Goal: Answer question/provide support: Answer question/provide support

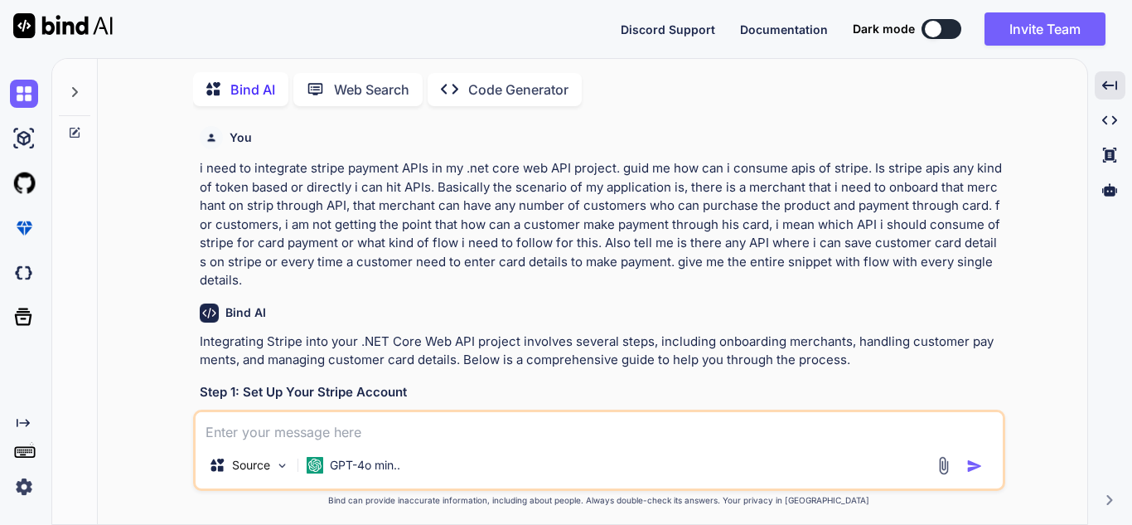
scroll to position [994, 0]
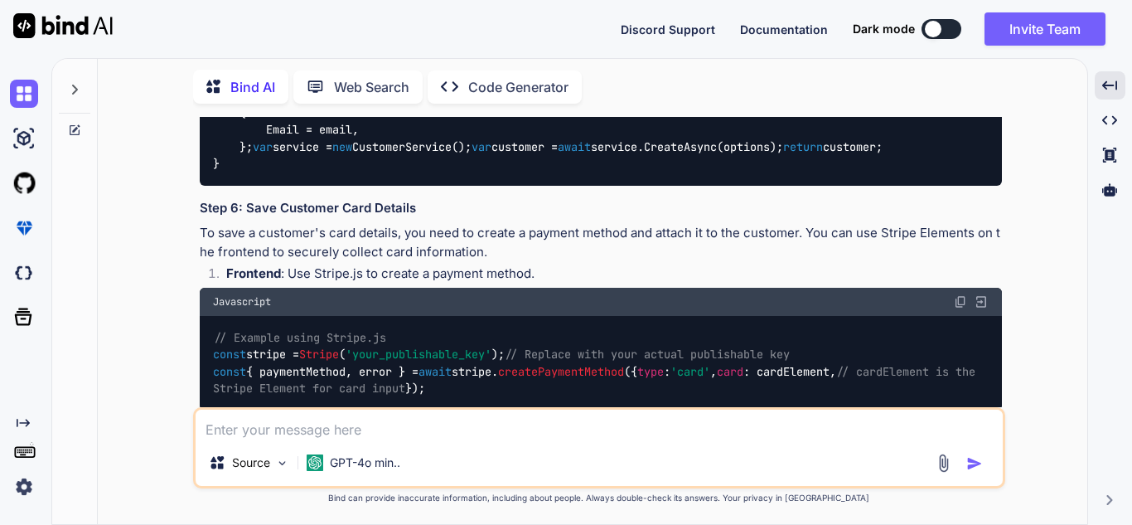
type textarea "document.getElementById('payment-form').addEventListener('submit', async (event…"
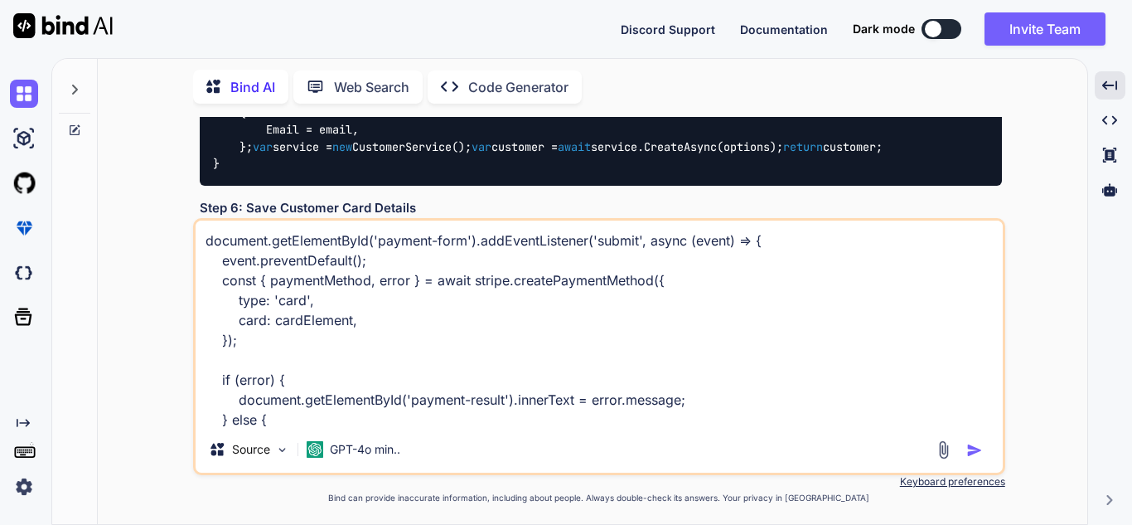
scroll to position [280, 0]
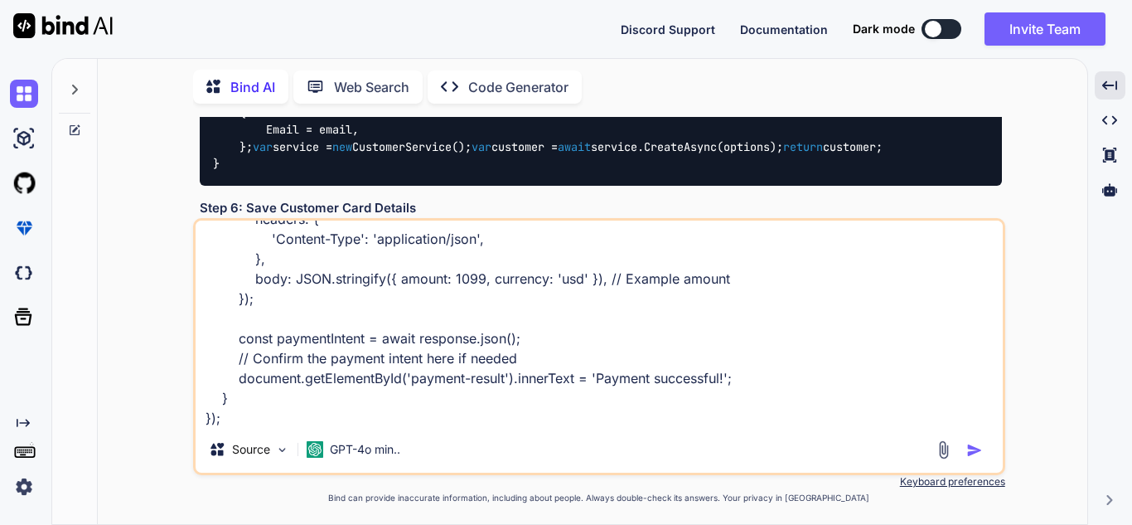
type textarea "x"
type textarea "document.getElementById('payment-form').addEventListener('submit', async (event…"
type textarea "x"
type textarea "document.getElementById('payment-form').addEventListener('submit', async (event…"
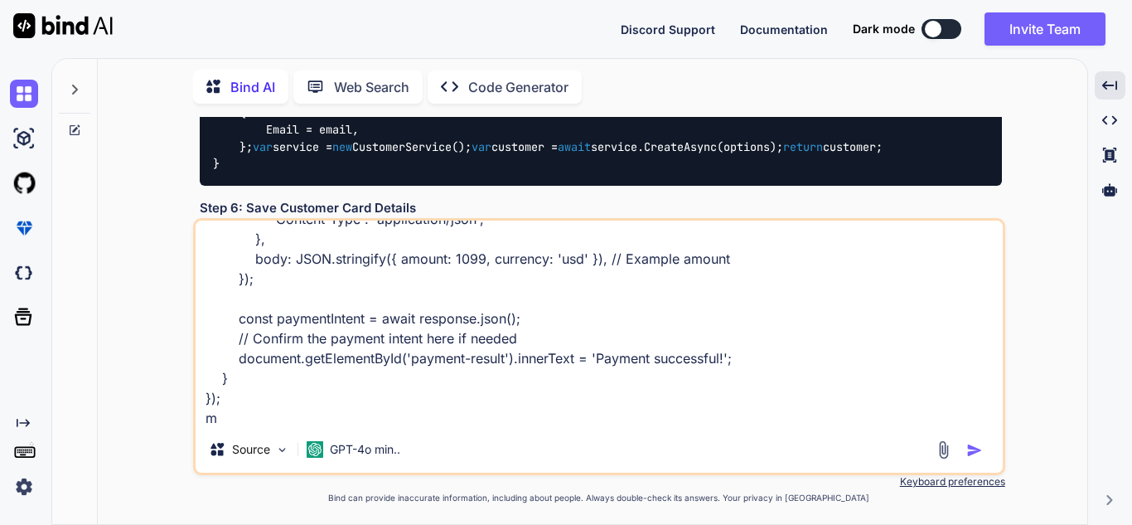
type textarea "x"
type textarea "document.getElementById('payment-form').addEventListener('submit', async (event…"
type textarea "x"
type textarea "document.getElementById('payment-form').addEventListener('submit', async (event…"
type textarea "x"
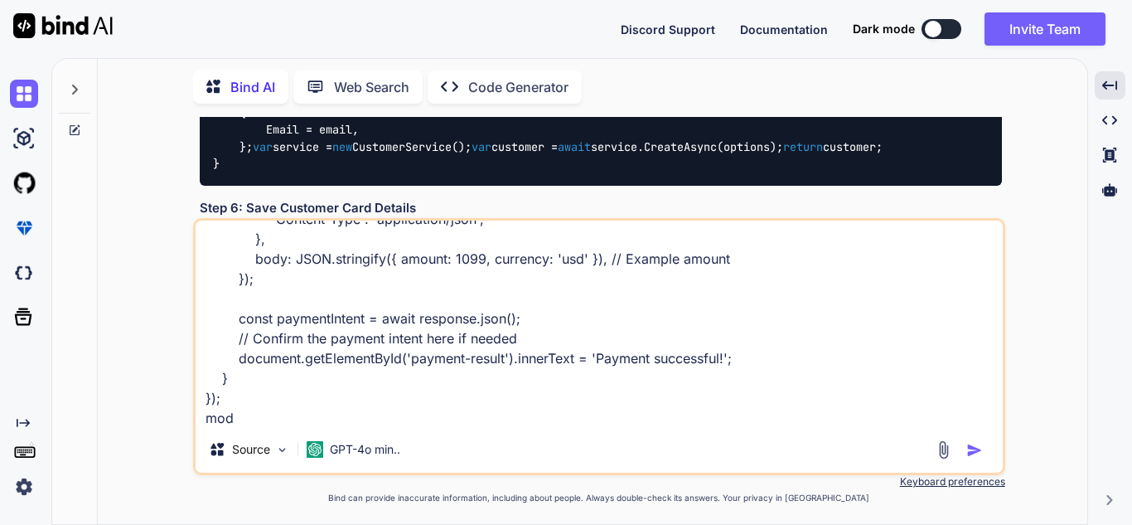
type textarea "document.getElementById('payment-form').addEventListener('submit', async (event…"
type textarea "x"
type textarea "document.getElementById('payment-form').addEventListener('submit', async (event…"
type textarea "x"
type textarea "document.getElementById('payment-form').addEventListener('submit', async (event…"
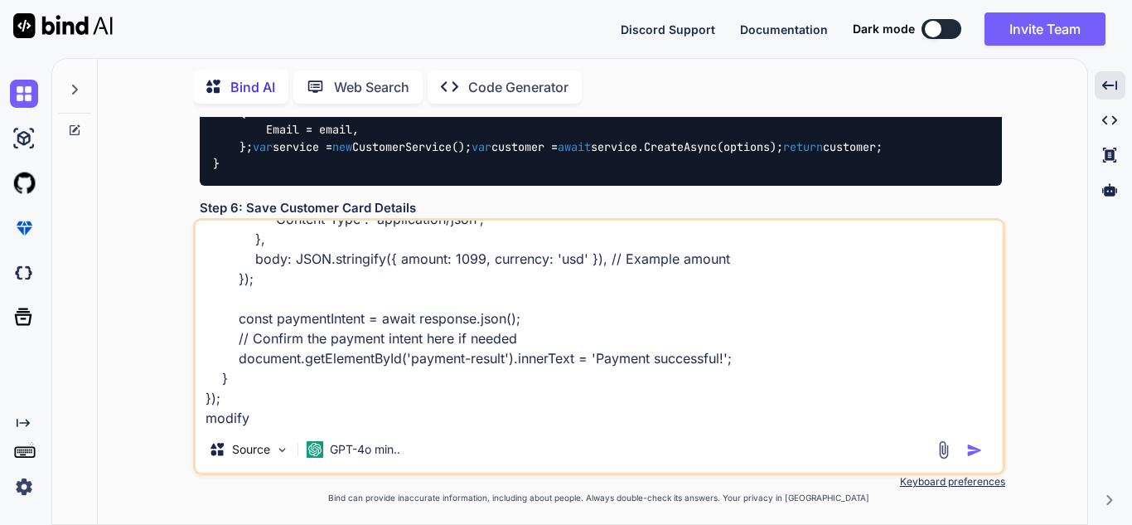
type textarea "x"
type textarea "document.getElementById('payment-form').addEventListener('submit', async (event…"
type textarea "x"
type textarea "document.getElementById('payment-form').addEventListener('submit', async (event…"
type textarea "x"
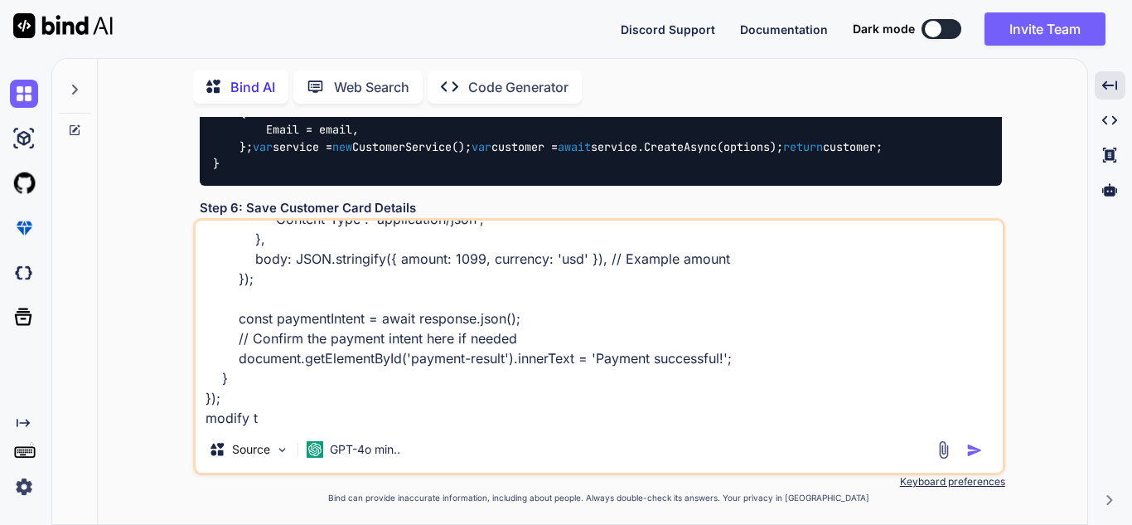
type textarea "document.getElementById('payment-form').addEventListener('submit', async (event…"
type textarea "x"
type textarea "document.getElementById('payment-form').addEventListener('submit', async (event…"
type textarea "x"
type textarea "document.getElementById('payment-form').addEventListener('submit', async (event…"
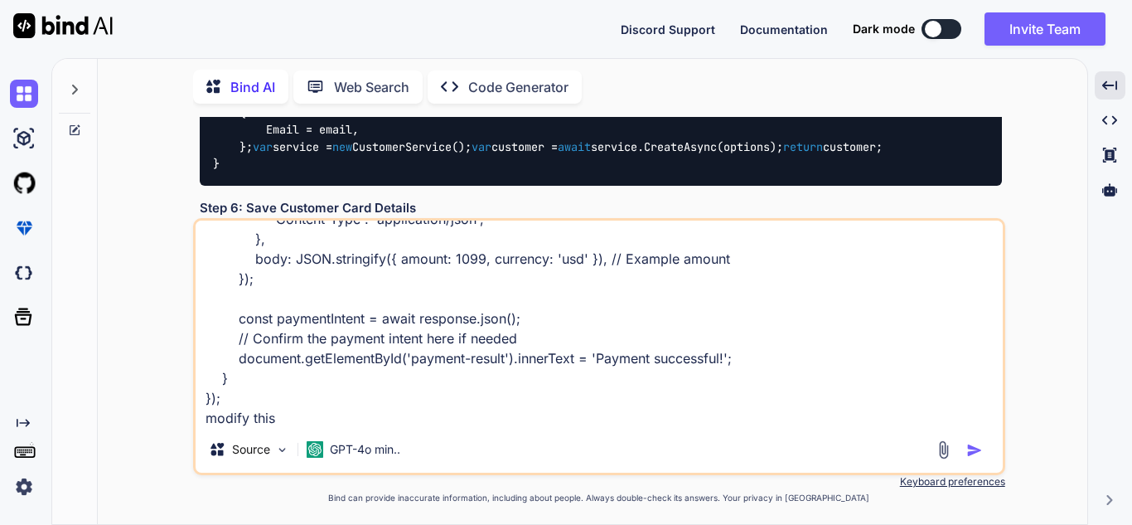
type textarea "x"
type textarea "document.getElementById('payment-form').addEventListener('submit', async (event…"
type textarea "x"
type textarea "document.getElementById('payment-form').addEventListener('submit', async (event…"
type textarea "x"
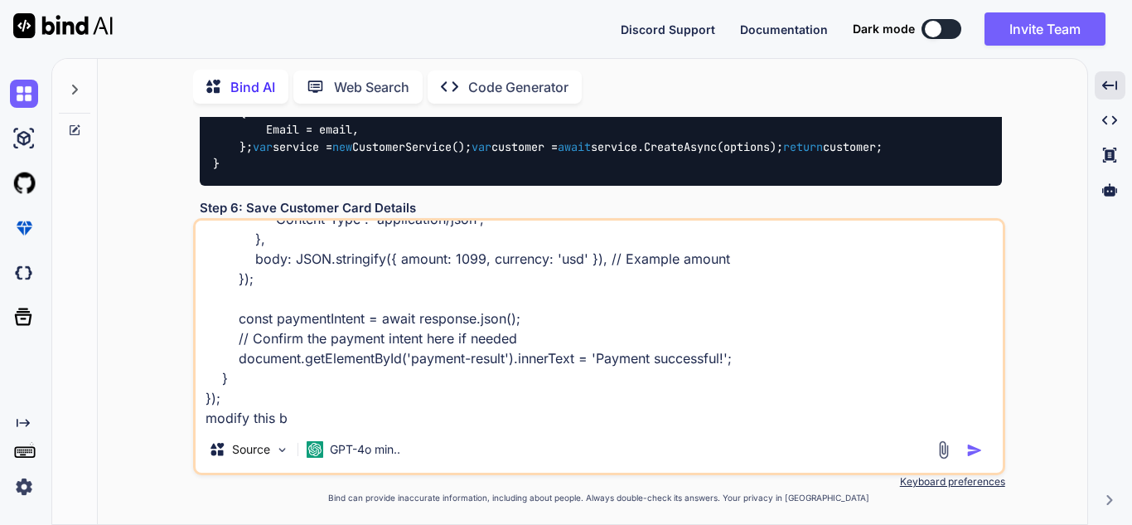
type textarea "document.getElementById('payment-form').addEventListener('submit', async (event…"
type textarea "x"
type textarea "document.getElementById('payment-form').addEventListener('submit', async (event…"
type textarea "x"
type textarea "document.getElementById('payment-form').addEventListener('submit', async (event…"
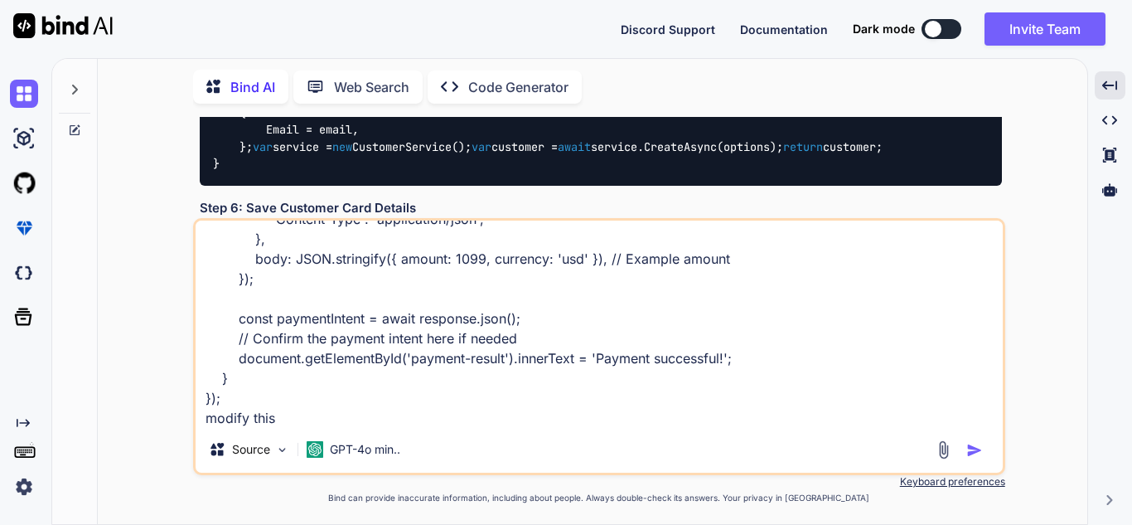
type textarea "x"
type textarea "document.getElementById('payment-form').addEventListener('submit', async (event…"
type textarea "x"
type textarea "document.getElementById('payment-form').addEventListener('submit', async (event…"
type textarea "x"
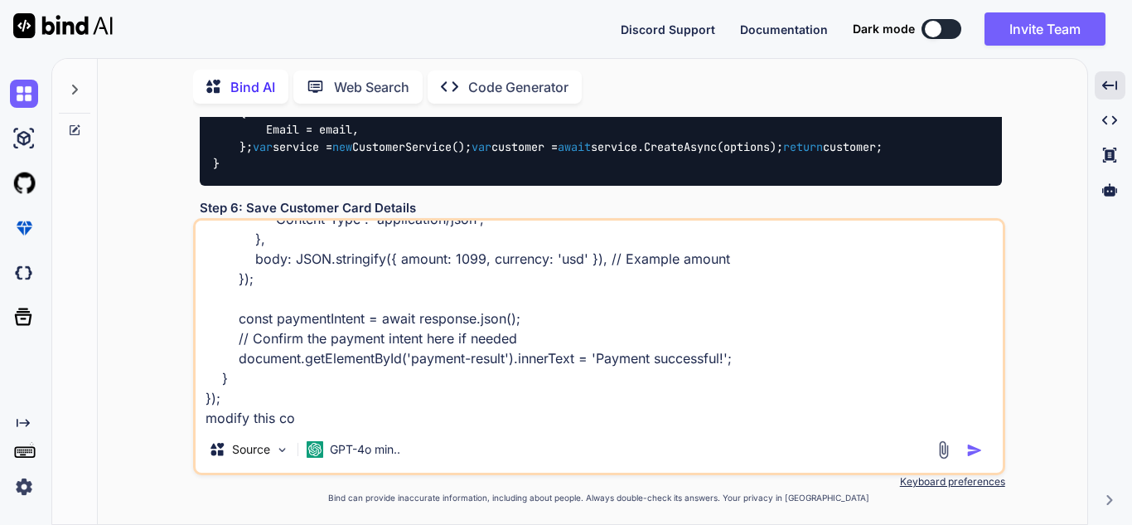
type textarea "document.getElementById('payment-form').addEventListener('submit', async (event…"
type textarea "x"
type textarea "document.getElementById('payment-form').addEventListener('submit', async (event…"
type textarea "x"
type textarea "document.getElementById('payment-form').addEventListener('submit', async (event…"
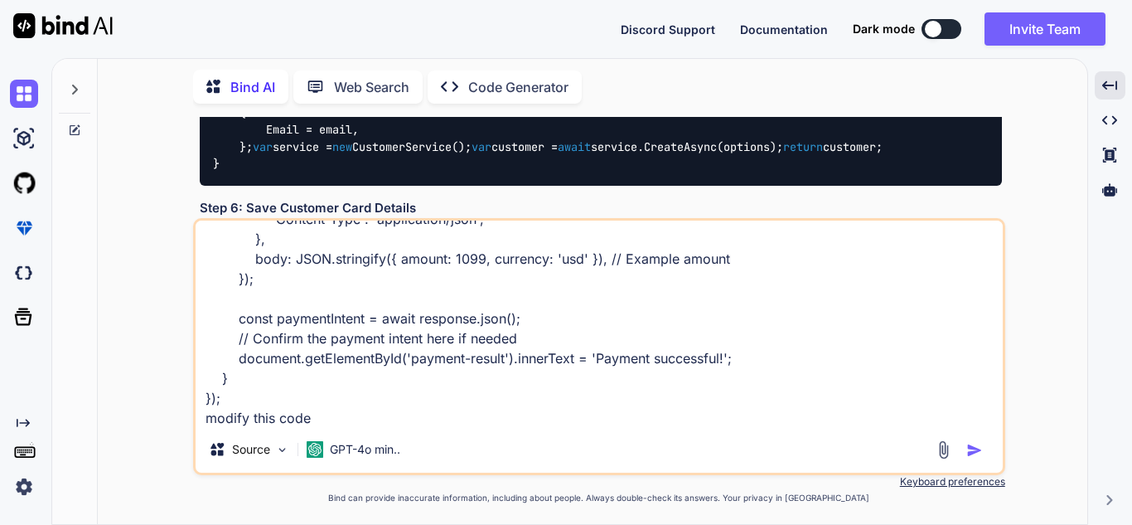
type textarea "x"
type textarea "document.getElementById('payment-form').addEventListener('submit', async (event…"
type textarea "x"
type textarea "document.getElementById('payment-form').addEventListener('submit', async (event…"
type textarea "x"
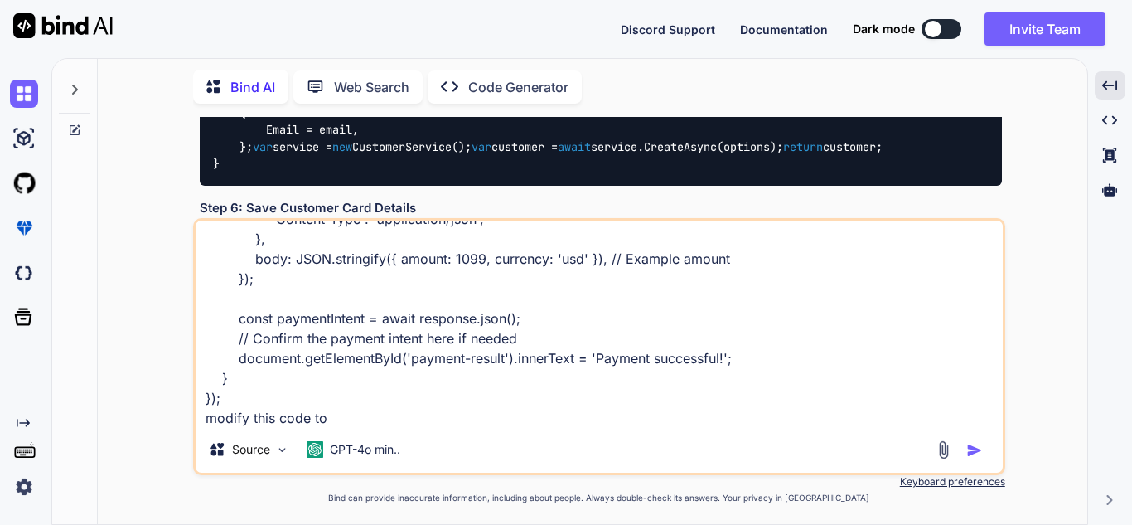
type textarea "document.getElementById('payment-form').addEventListener('submit', async (event…"
type textarea "x"
type textarea "document.getElementById('payment-form').addEventListener('submit', async (event…"
type textarea "x"
type textarea "document.getElementById('payment-form').addEventListener('submit', async (event…"
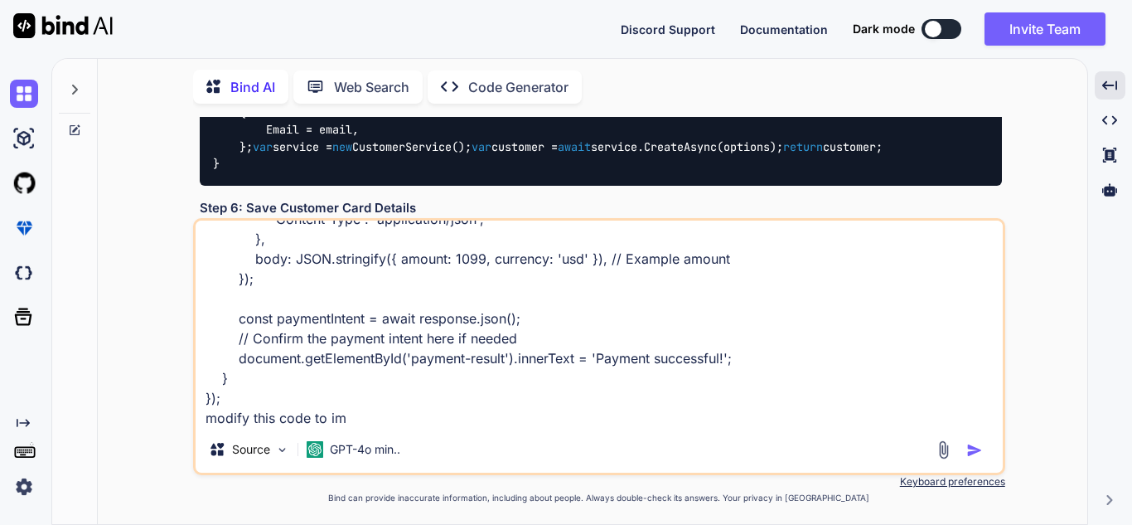
type textarea "x"
type textarea "document.getElementById('payment-form').addEventListener('submit', async (event…"
type textarea "x"
type textarea "document.getElementById('payment-form').addEventListener('submit', async (event…"
type textarea "x"
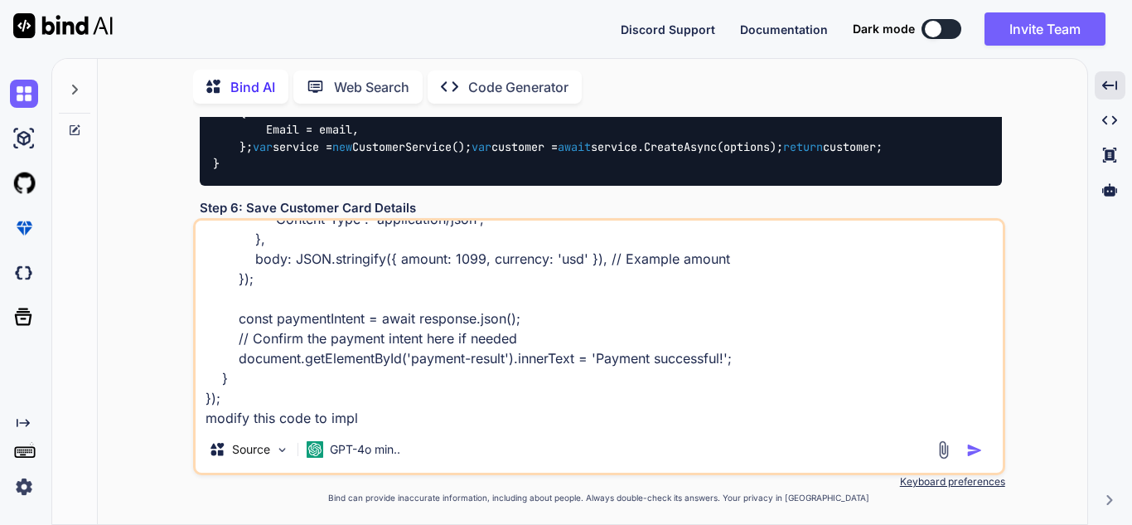
type textarea "document.getElementById('payment-form').addEventListener('submit', async (event…"
type textarea "x"
type textarea "document.getElementById('payment-form').addEventListener('submit', async (event…"
type textarea "x"
type textarea "document.getElementById('payment-form').addEventListener('submit', async (event…"
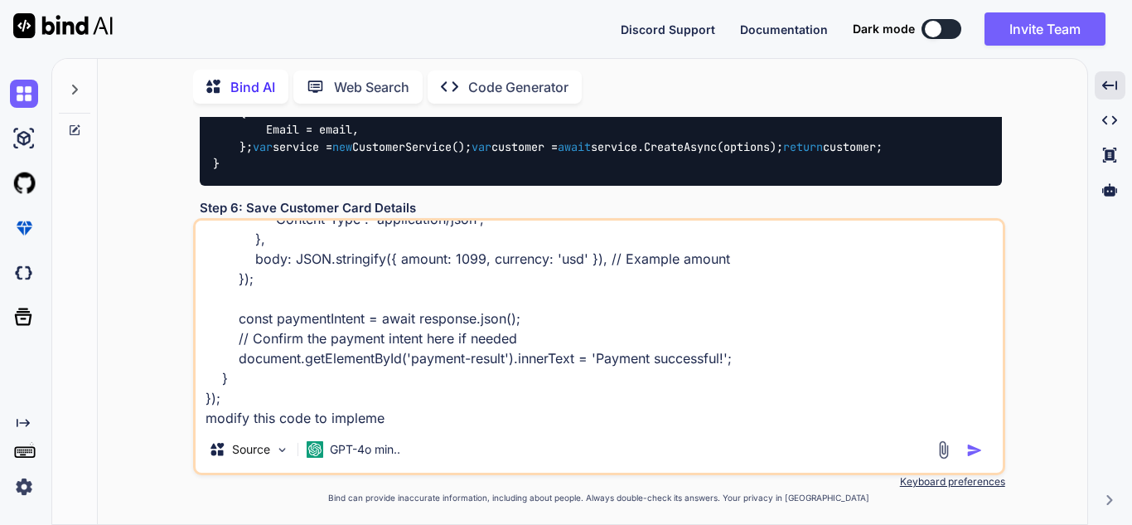
type textarea "x"
type textarea "document.getElementById('payment-form').addEventListener('submit', async (event…"
type textarea "x"
type textarea "document.getElementById('payment-form').addEventListener('submit', async (event…"
type textarea "x"
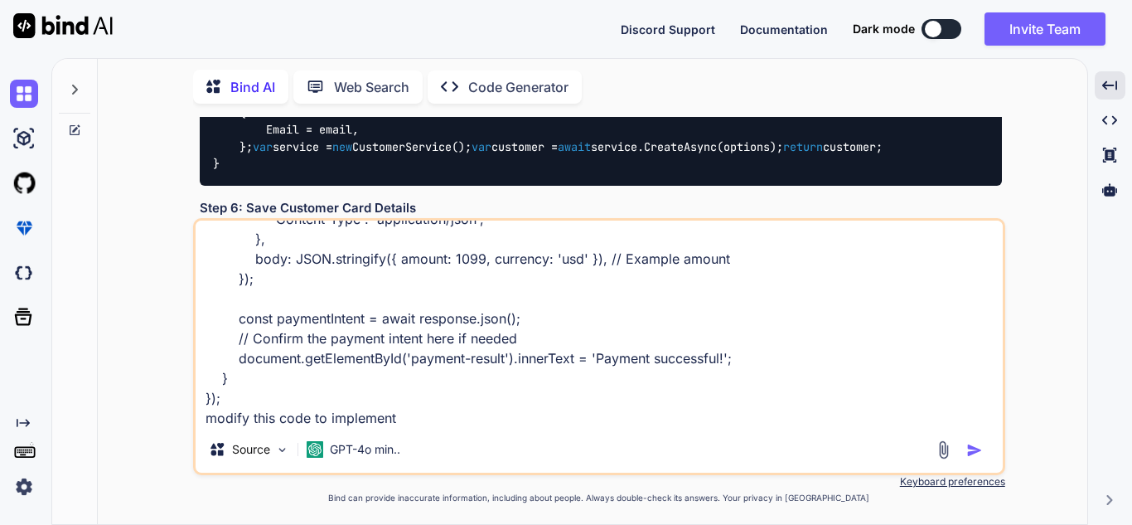
type textarea "document.getElementById('payment-form').addEventListener('submit', async (event…"
type textarea "x"
type textarea "document.getElementById('payment-form').addEventListener('submit', async (event…"
type textarea "x"
type textarea "document.getElementById('payment-form').addEventListener('submit', async (event…"
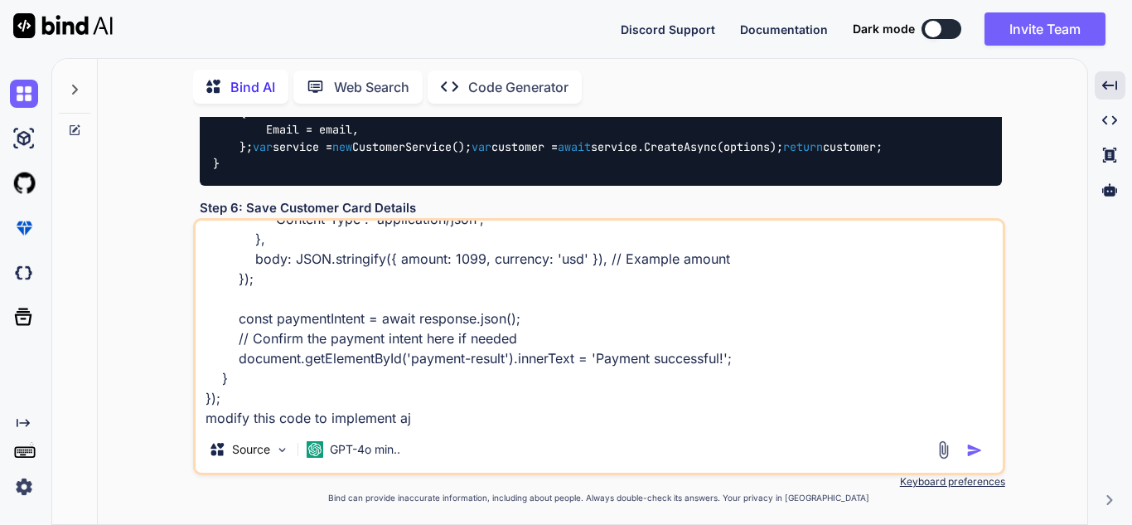
type textarea "x"
type textarea "document.getElementById('payment-form').addEventListener('submit', async (event…"
type textarea "x"
type textarea "document.getElementById('payment-form').addEventListener('submit', async (event…"
type textarea "x"
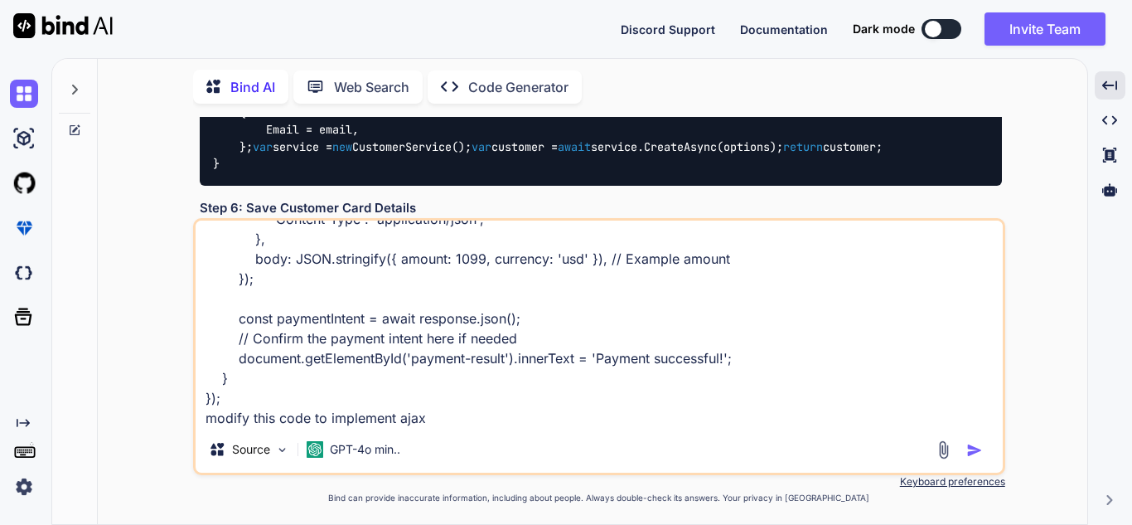
type textarea "document.getElementById('payment-form').addEventListener('submit', async (event…"
type textarea "x"
type textarea "document.getElementById('payment-form').addEventListener('submit', async (event…"
type textarea "x"
type textarea "document.getElementById('payment-form').addEventListener('submit', async (event…"
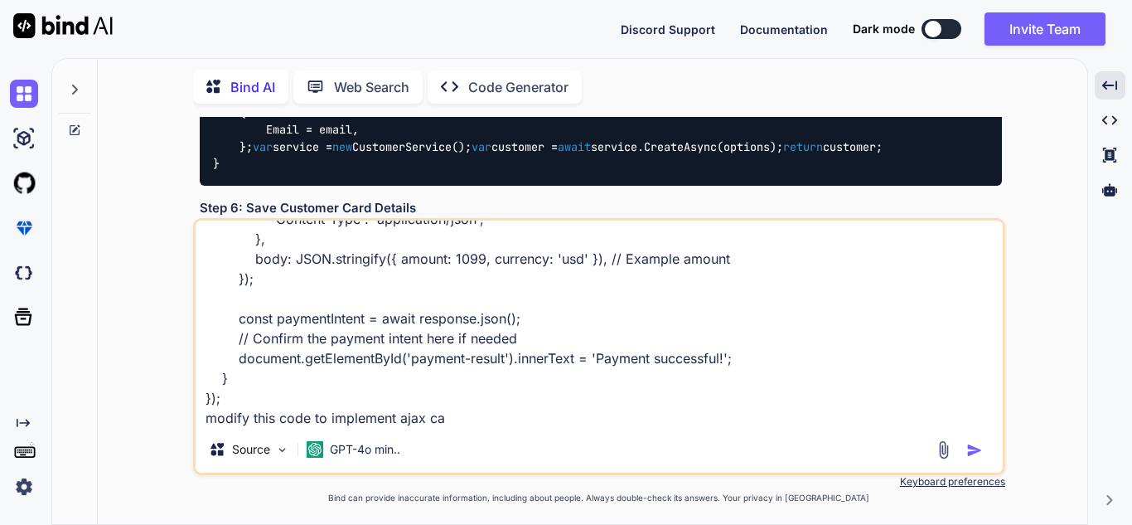
type textarea "x"
type textarea "document.getElementById('payment-form').addEventListener('submit', async (event…"
type textarea "x"
type textarea "document.getElementById('payment-form').addEventListener('submit', async (event…"
type textarea "x"
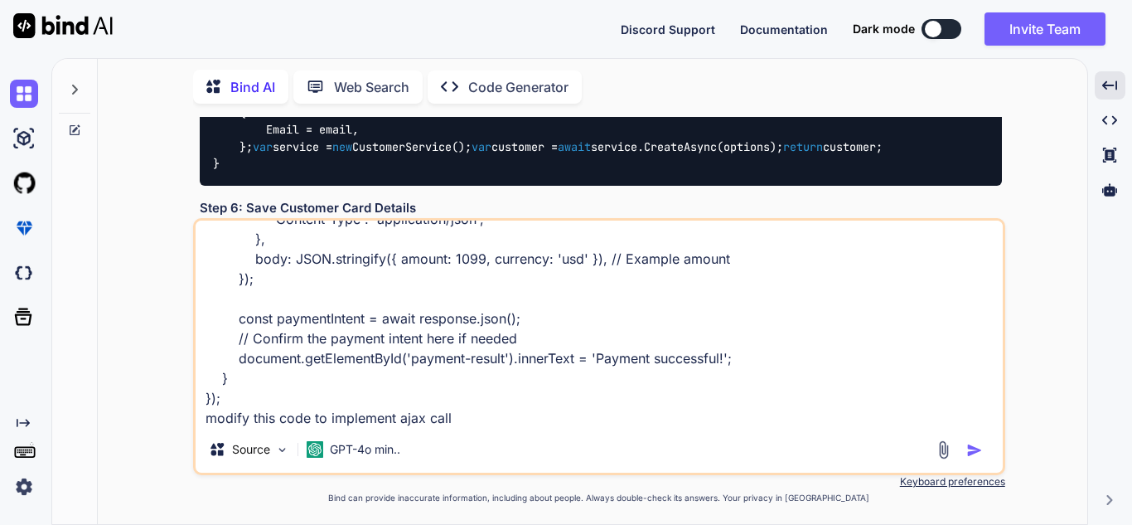
type textarea "document.getElementById('payment-form').addEventListener('submit', async (event…"
type textarea "x"
type textarea "document.getElementById('payment-form').addEventListener('submit', async (event…"
type textarea "x"
type textarea "document.getElementById('payment-form').addEventListener('submit', async (event…"
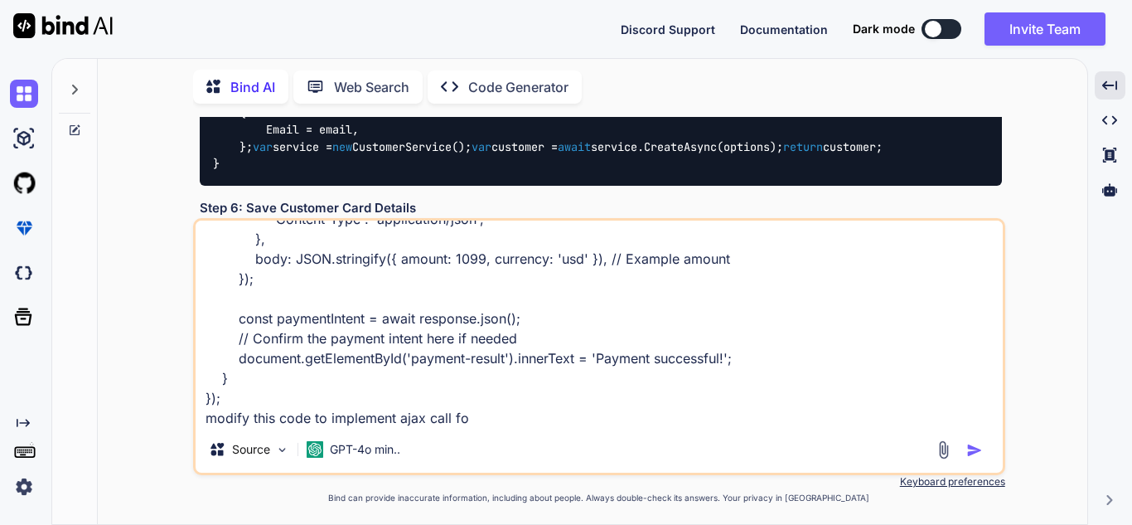
type textarea "x"
type textarea "document.getElementById('payment-form').addEventListener('submit', async (event…"
type textarea "x"
type textarea "document.getElementById('payment-form').addEventListener('submit', async (event…"
type textarea "x"
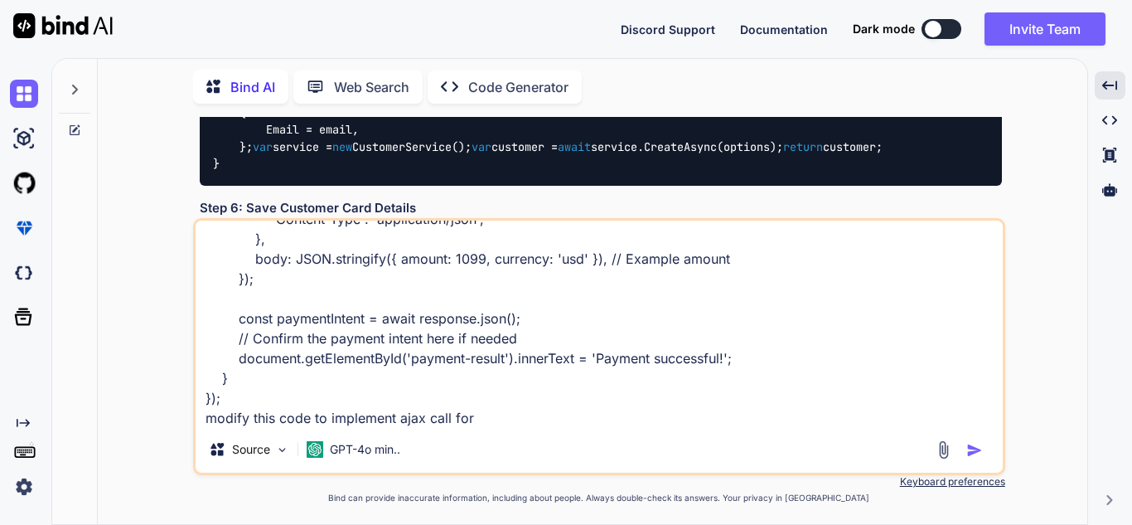
type textarea "document.getElementById('payment-form').addEventListener('submit', async (event…"
type textarea "x"
type textarea "document.getElementById('payment-form').addEventListener('submit', async (event…"
type textarea "x"
type textarea "document.getElementById('payment-form').addEventListener('submit', async (event…"
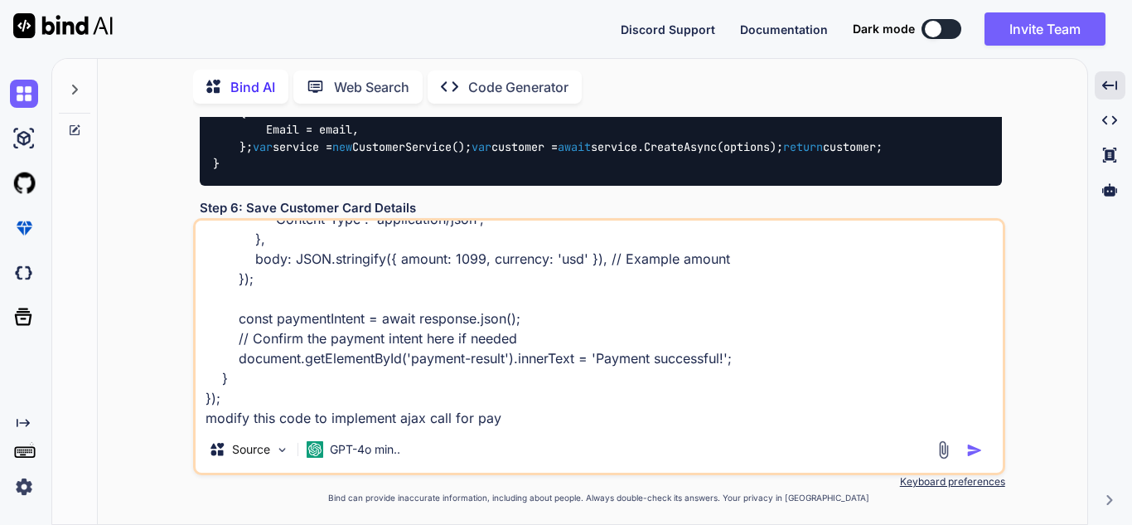
type textarea "x"
type textarea "document.getElementById('payment-form').addEventListener('submit', async (event…"
type textarea "x"
type textarea "document.getElementById('payment-form').addEventListener('submit', async (event…"
type textarea "x"
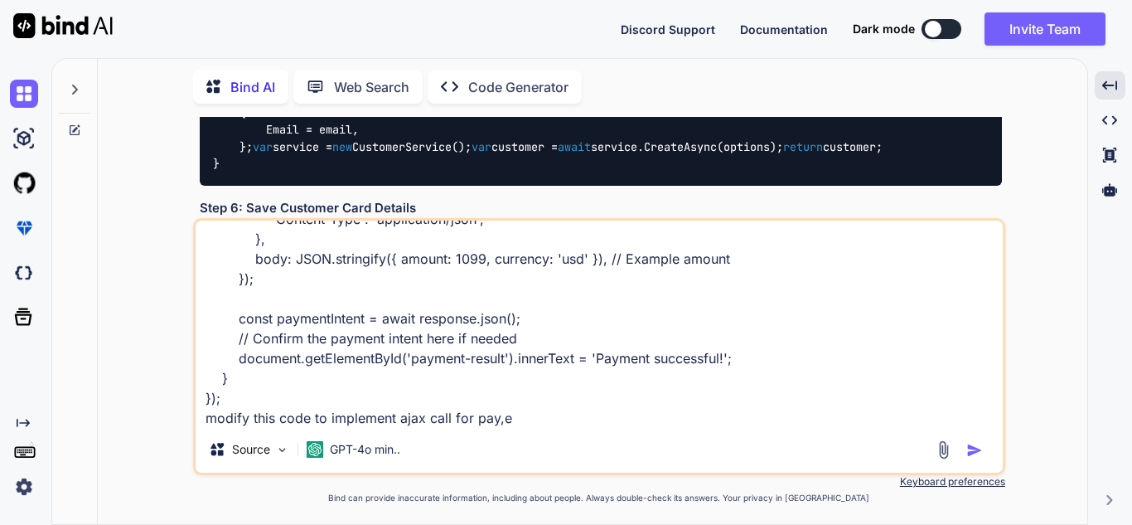
type textarea "document.getElementById('payment-form').addEventListener('submit', async (event…"
type textarea "x"
type textarea "document.getElementById('payment-form').addEventListener('submit', async (event…"
type textarea "x"
type textarea "document.getElementById('payment-form').addEventListener('submit', async (event…"
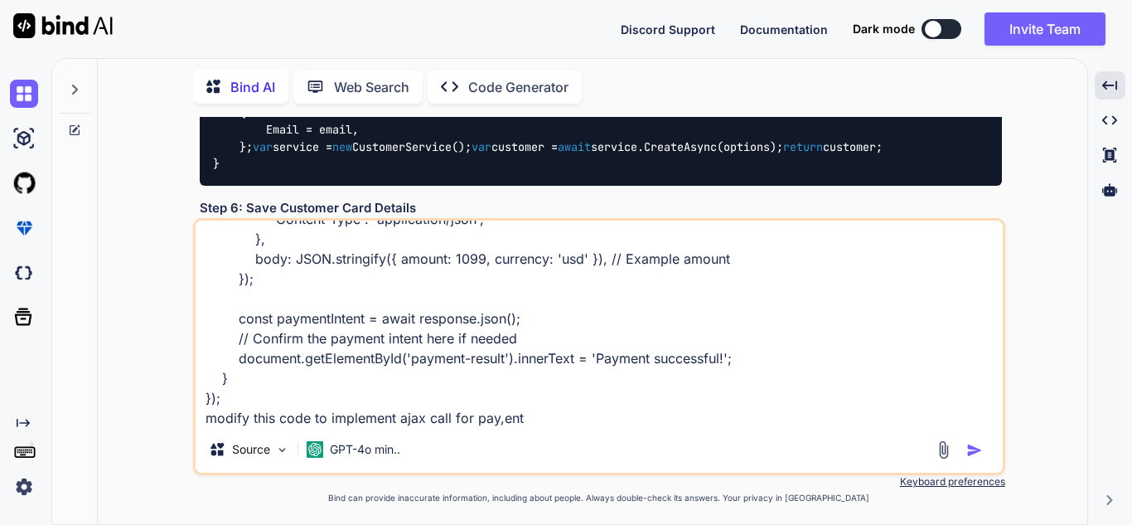
type textarea "x"
type textarea "document.getElementById('payment-form').addEventListener('submit', async (event…"
type textarea "x"
type textarea "document.getElementById('payment-form').addEventListener('submit', async (event…"
type textarea "x"
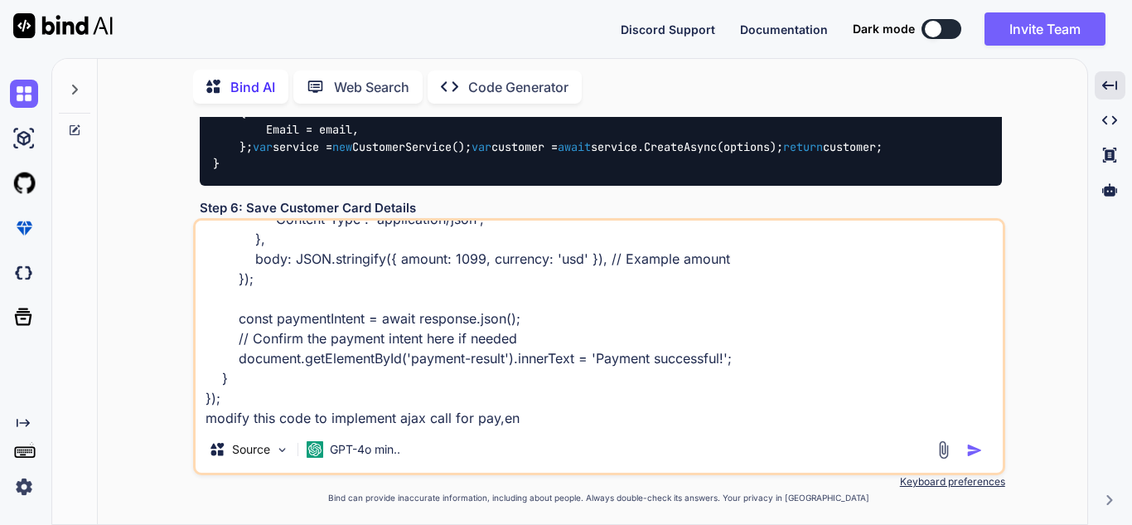
type textarea "document.getElementById('payment-form').addEventListener('submit', async (event…"
type textarea "x"
type textarea "document.getElementById('payment-form').addEventListener('submit', async (event…"
type textarea "x"
type textarea "document.getElementById('payment-form').addEventListener('submit', async (event…"
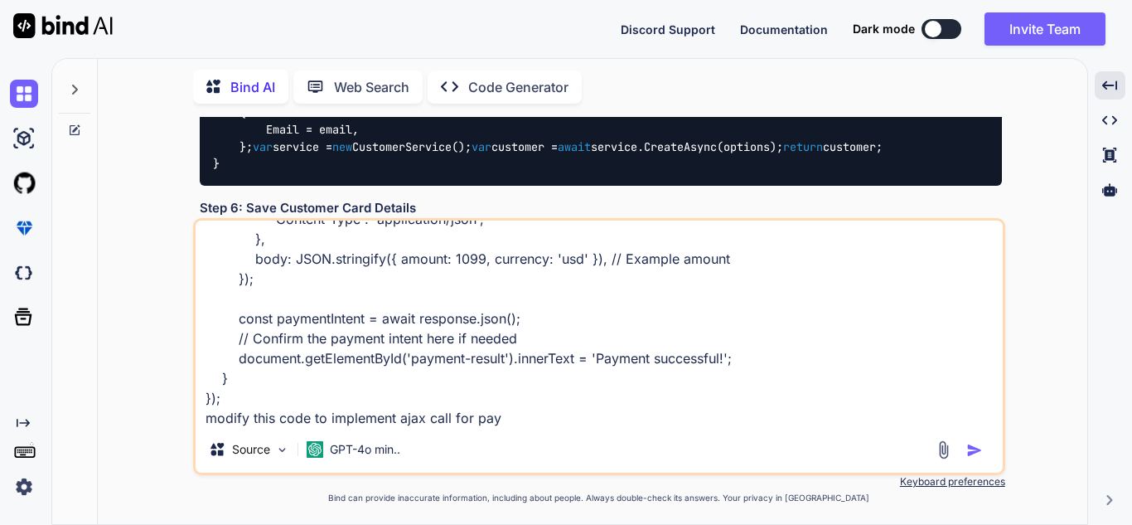
type textarea "x"
type textarea "document.getElementById('payment-form').addEventListener('submit', async (event…"
type textarea "x"
type textarea "document.getElementById('payment-form').addEventListener('submit', async (event…"
type textarea "x"
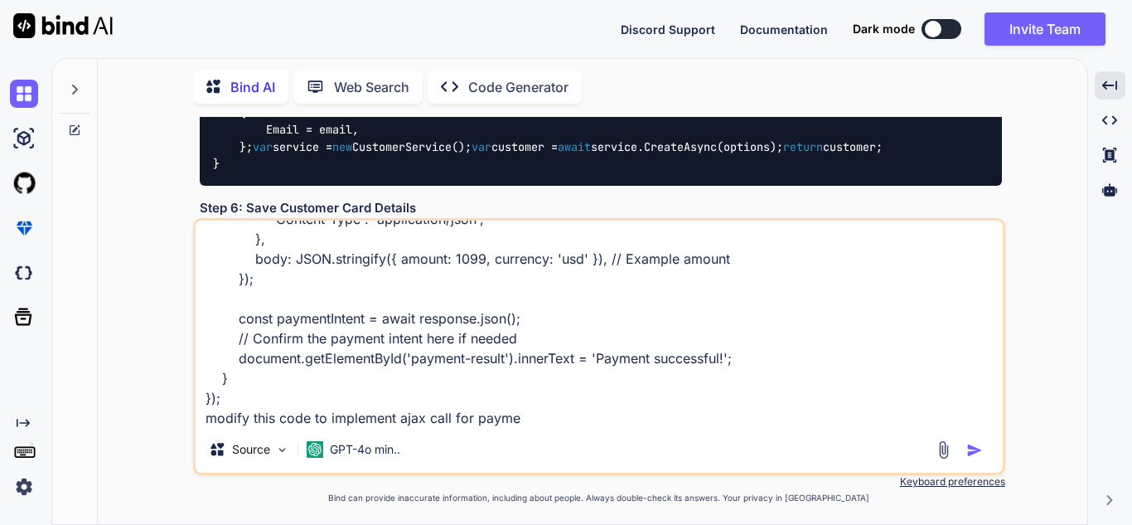
type textarea "document.getElementById('payment-form').addEventListener('submit', async (event…"
type textarea "x"
type textarea "document.getElementById('payment-form').addEventListener('submit', async (event…"
type textarea "x"
type textarea "document.getElementById('payment-form').addEventListener('submit', async (event…"
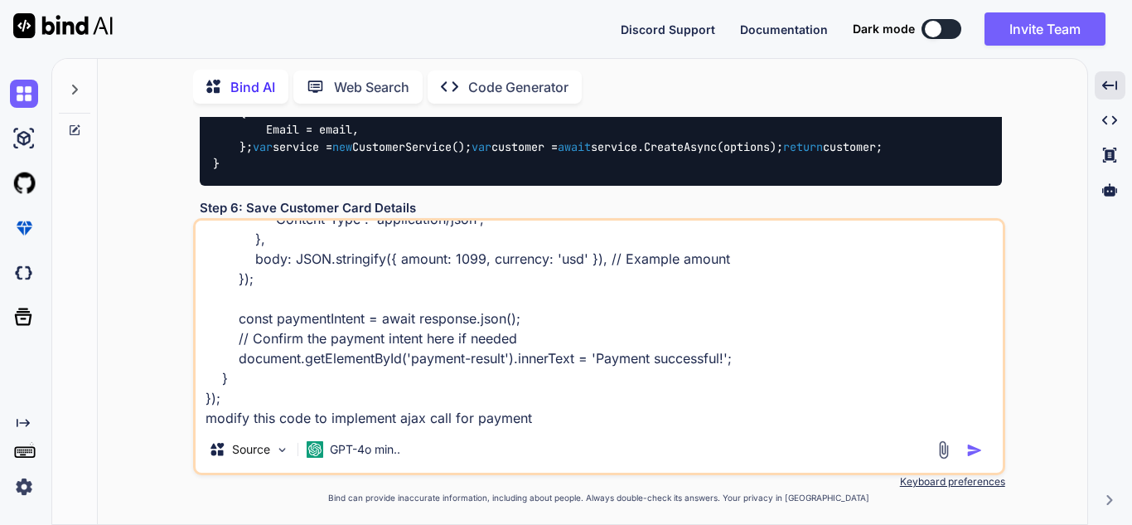
type textarea "x"
type textarea "document.getElementById('payment-form').addEventListener('submit', async (event…"
type textarea "x"
type textarea "document.getElementById('payment-form').addEventListener('submit', async (event…"
type textarea "x"
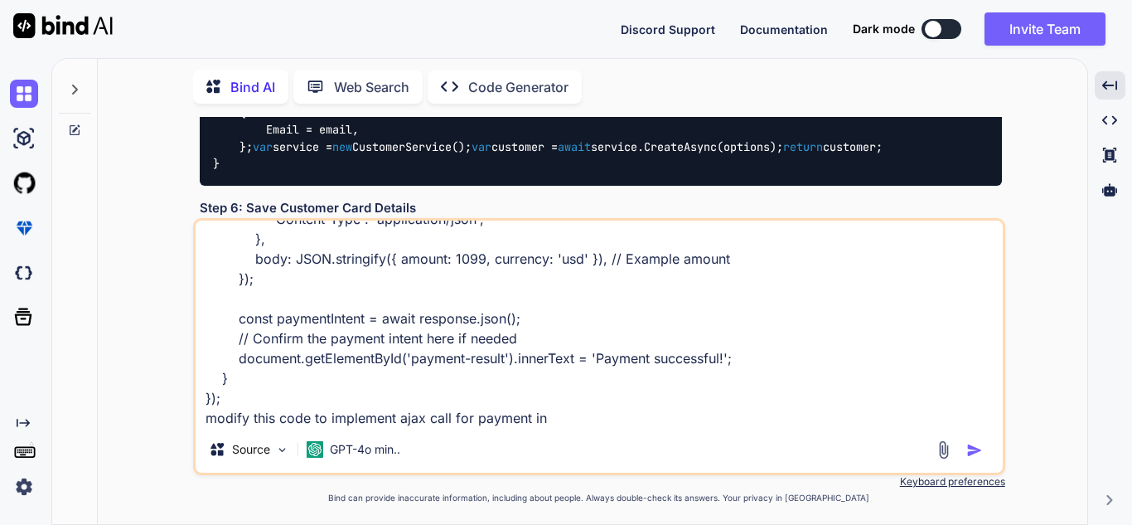
type textarea "document.getElementById('payment-form').addEventListener('submit', async (event…"
type textarea "x"
type textarea "document.getElementById('payment-form').addEventListener('submit', async (event…"
type textarea "x"
type textarea "document.getElementById('payment-form').addEventListener('submit', async (event…"
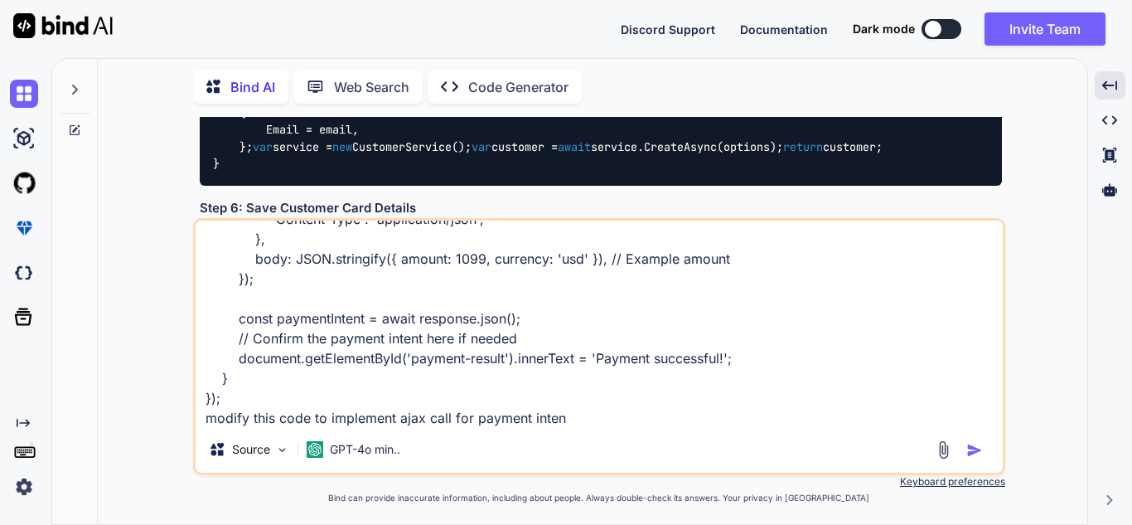
type textarea "x"
type textarea "document.getElementById('payment-form').addEventListener('submit', async (event…"
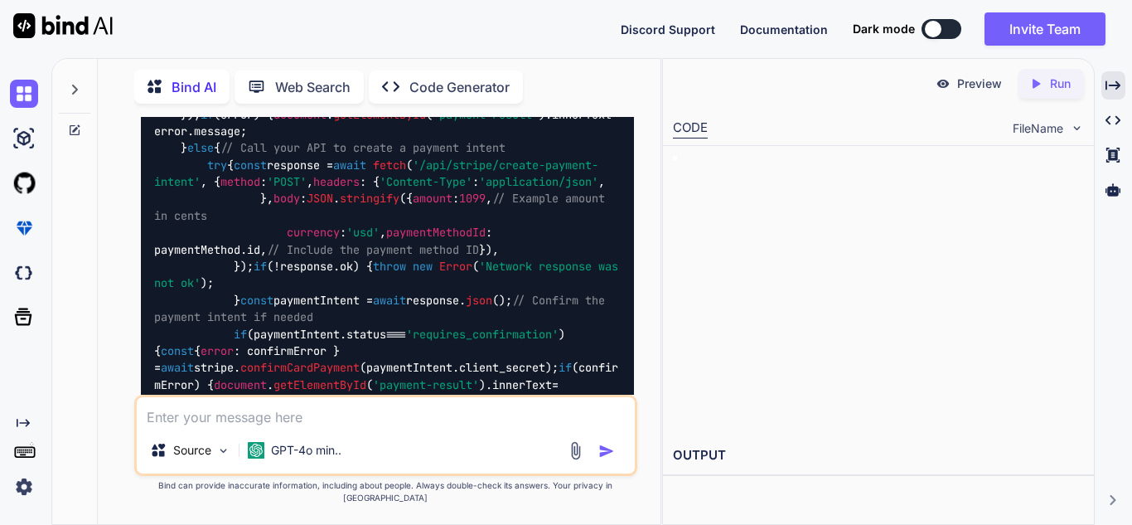
scroll to position [3671, 0]
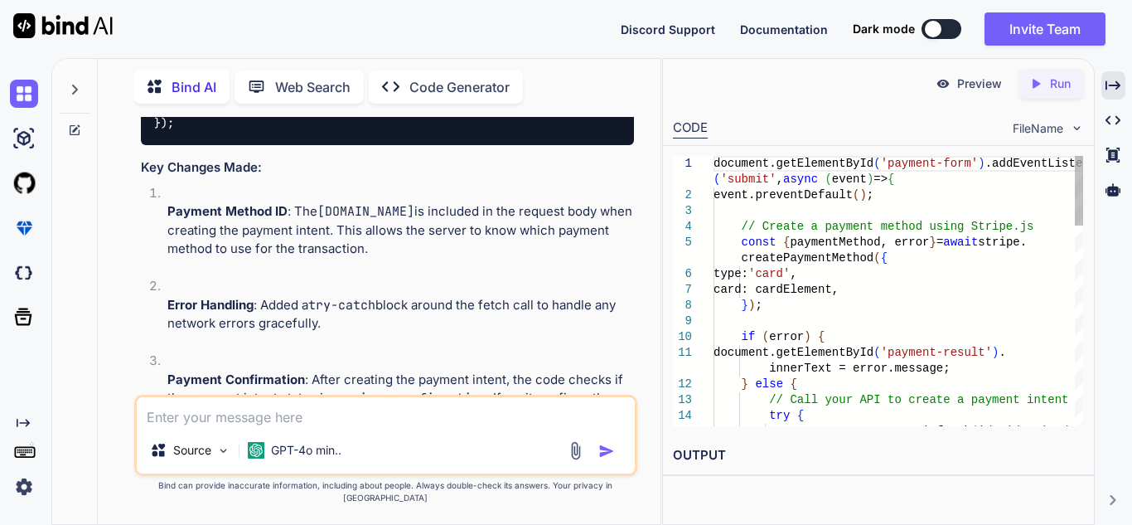
type textarea "x"
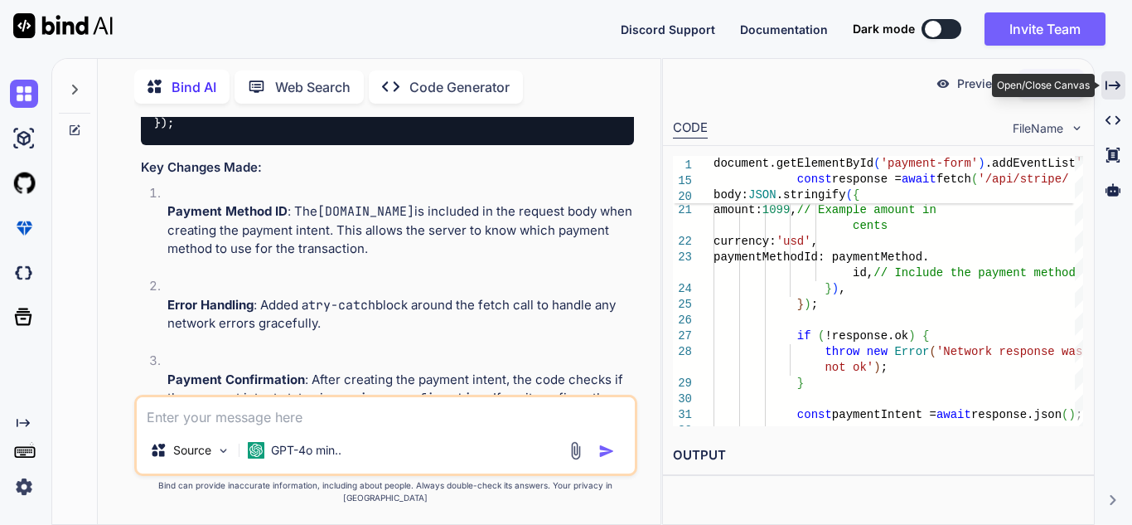
click at [1115, 85] on icon "Created with Pixso." at bounding box center [1113, 85] width 15 height 15
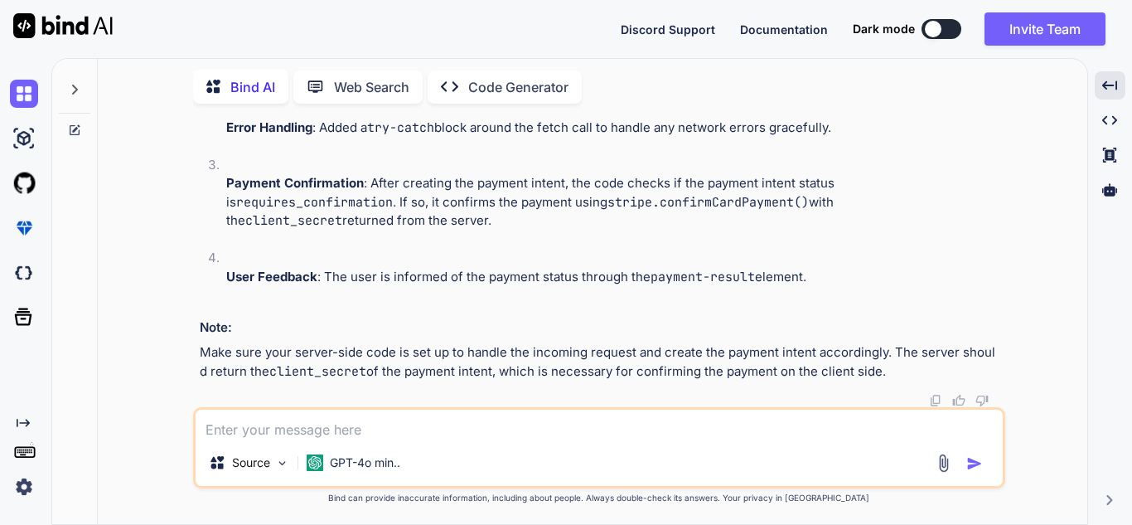
scroll to position [3539, 0]
drag, startPoint x: 214, startPoint y: 297, endPoint x: 241, endPoint y: 363, distance: 71.7
copy code "document . getElementById ( 'payment-form' ). addEventListener ( 'submit' , asy…"
click at [280, 427] on textarea at bounding box center [599, 424] width 807 height 30
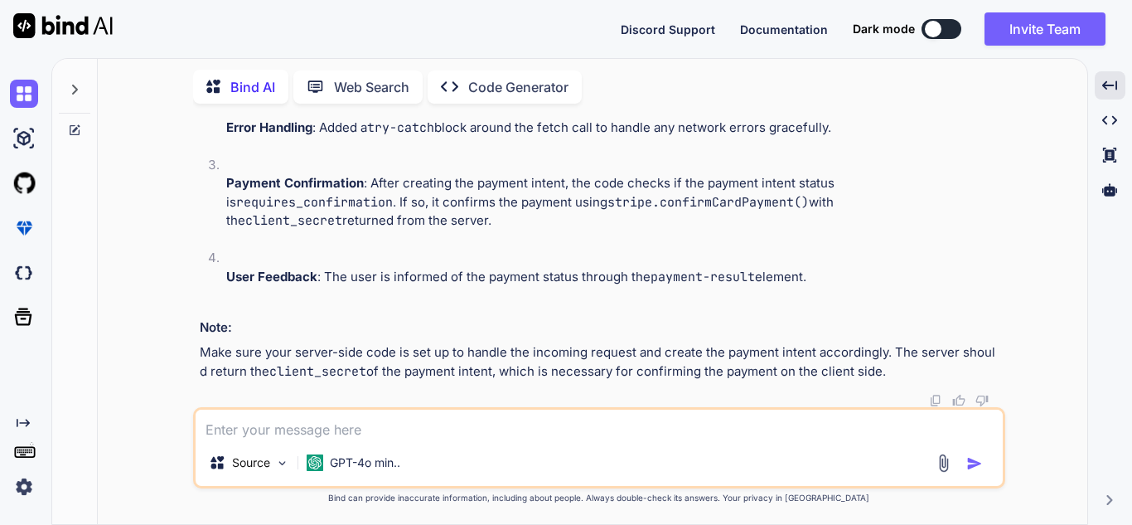
paste textarea "const response = await fetch("/Home/CreatePaymentIntent", {//'/api/stripe/creat…"
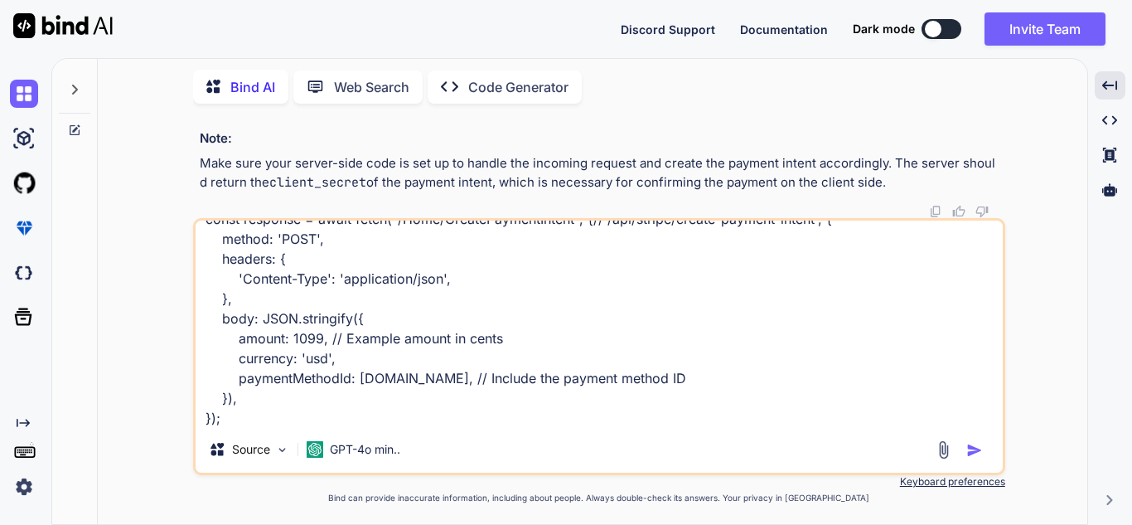
scroll to position [41, 0]
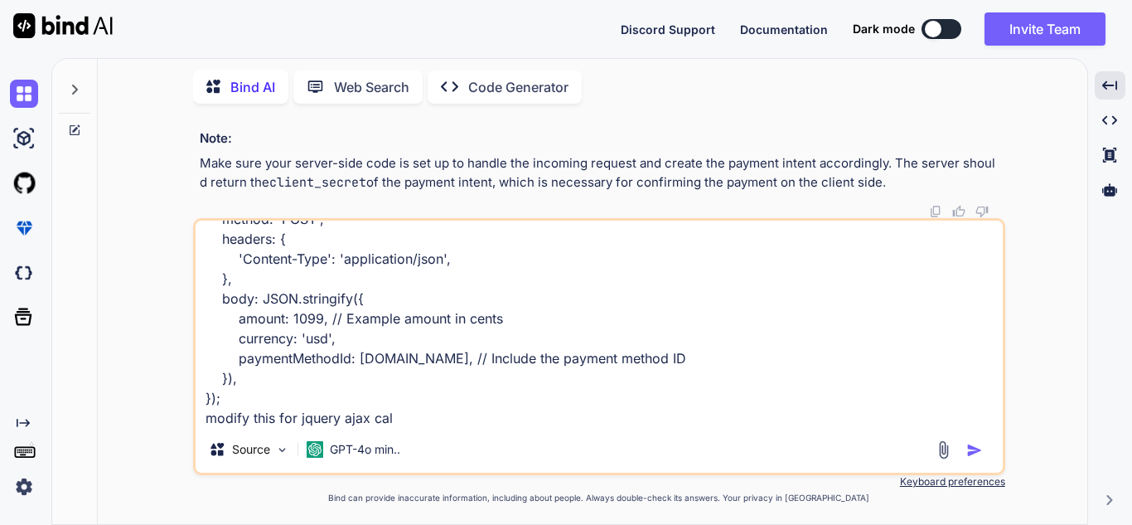
type textarea "const response = await fetch("/Home/CreatePaymentIntent", {//'/api/stripe/creat…"
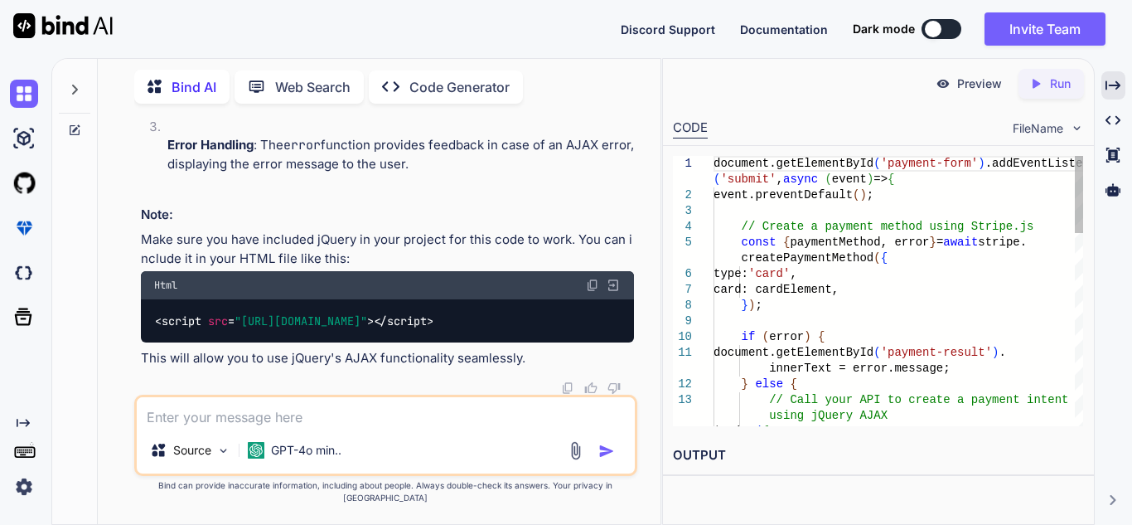
scroll to position [5534, 0]
drag, startPoint x: 1114, startPoint y: 87, endPoint x: 1086, endPoint y: 113, distance: 38.1
click at [1113, 87] on icon "Created with Pixso." at bounding box center [1113, 85] width 15 height 15
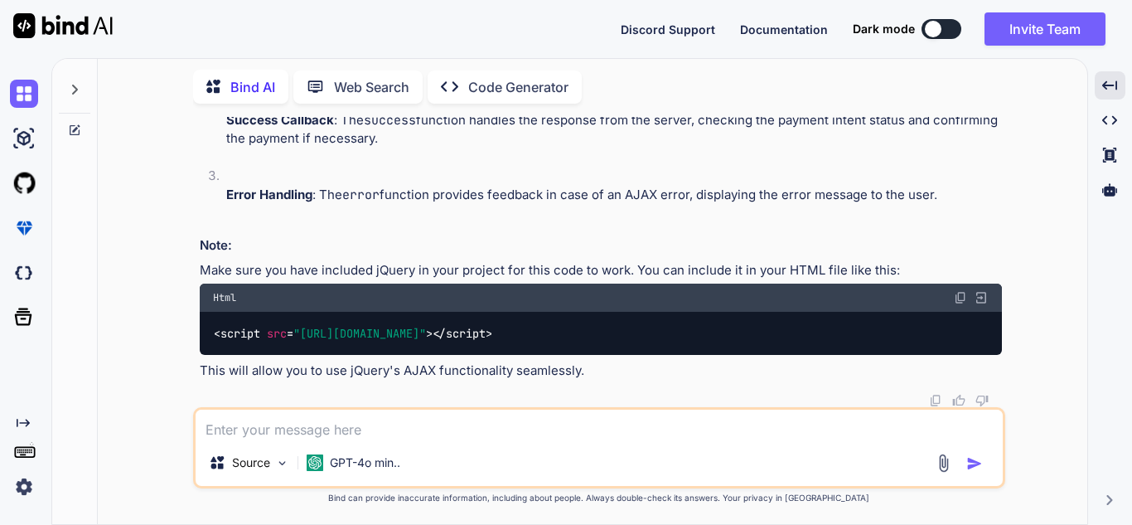
scroll to position [4899, 0]
drag, startPoint x: 215, startPoint y: 174, endPoint x: 277, endPoint y: 364, distance: 199.4
copy code "document . getElementById ( 'payment-form' ). addEventListener ( 'submit' , asy…"
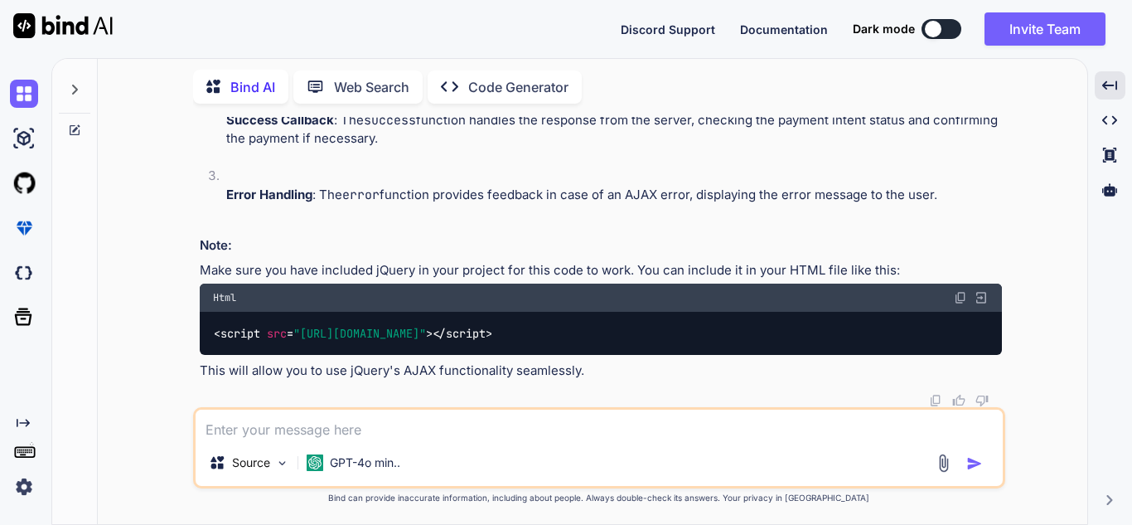
click at [337, 432] on textarea at bounding box center [599, 424] width 807 height 30
paste textarea "public class PaymentIntentRequest { public long Amount { get; set; } // Amount …"
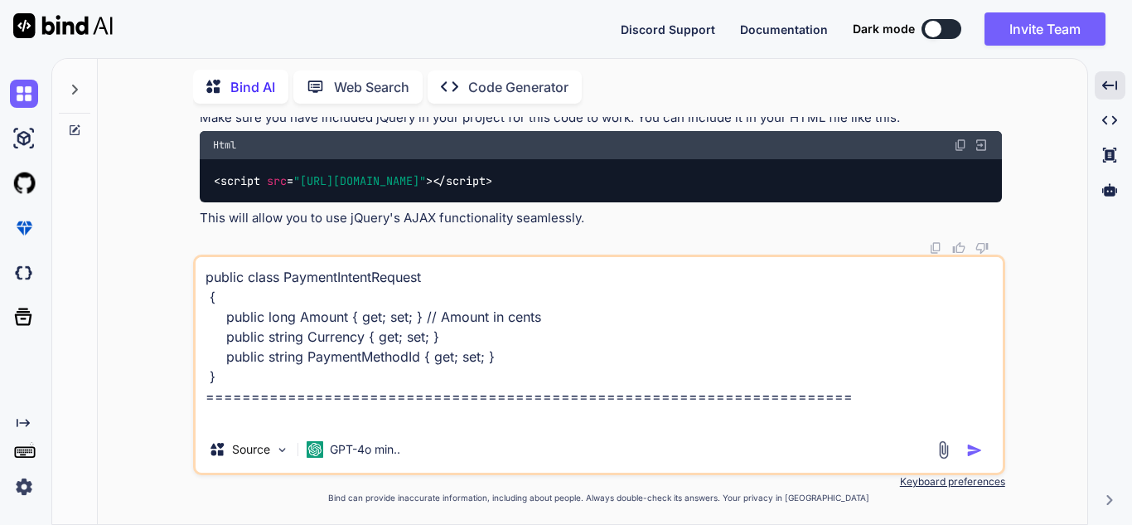
paste textarea "public ActionResult<PaymentIntent> CreatePaymentIntent(PaymentIntentRequest req…"
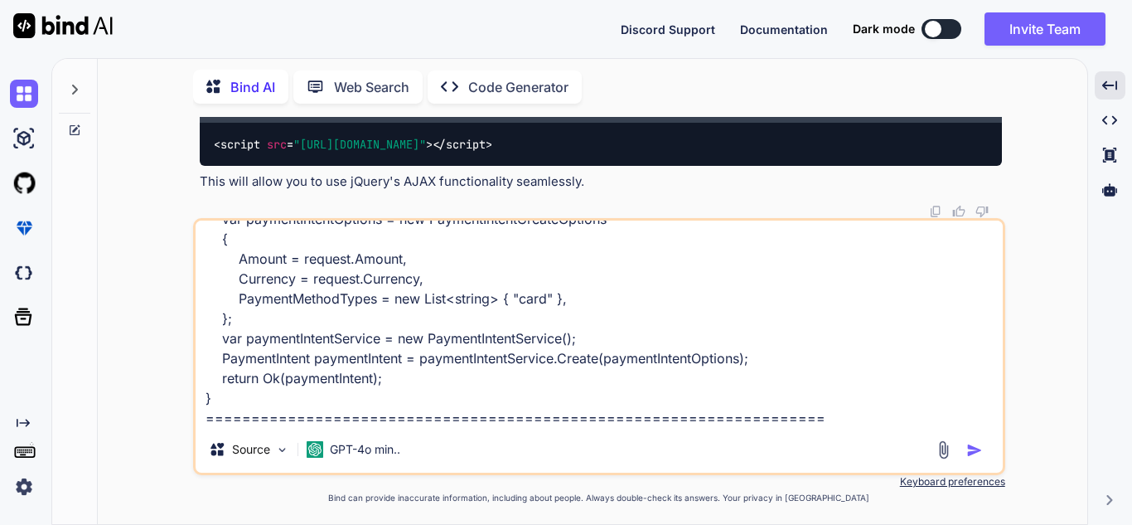
scroll to position [220, 0]
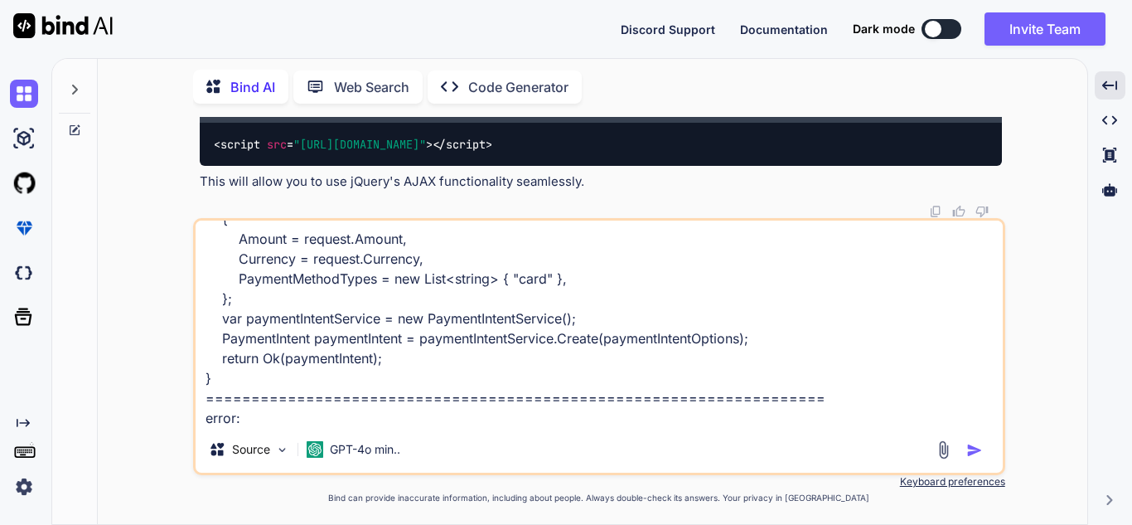
paste textarea "Stripe.StripeException: 'Amount must be at least $0.50 usd'"
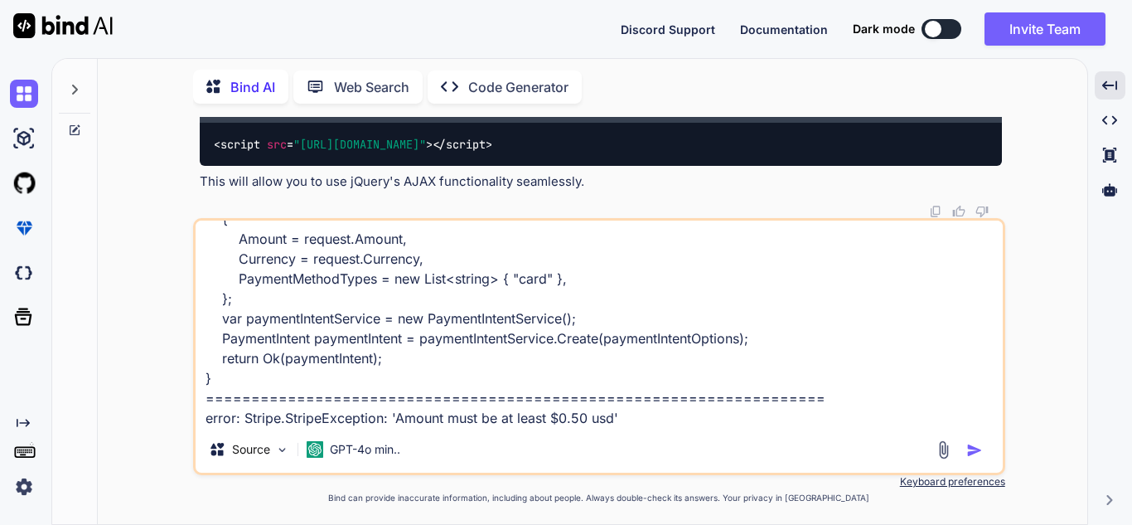
click at [812, 398] on textarea "public class PaymentIntentRequest { public long Amount { get; set; } // Amount …" at bounding box center [599, 323] width 807 height 206
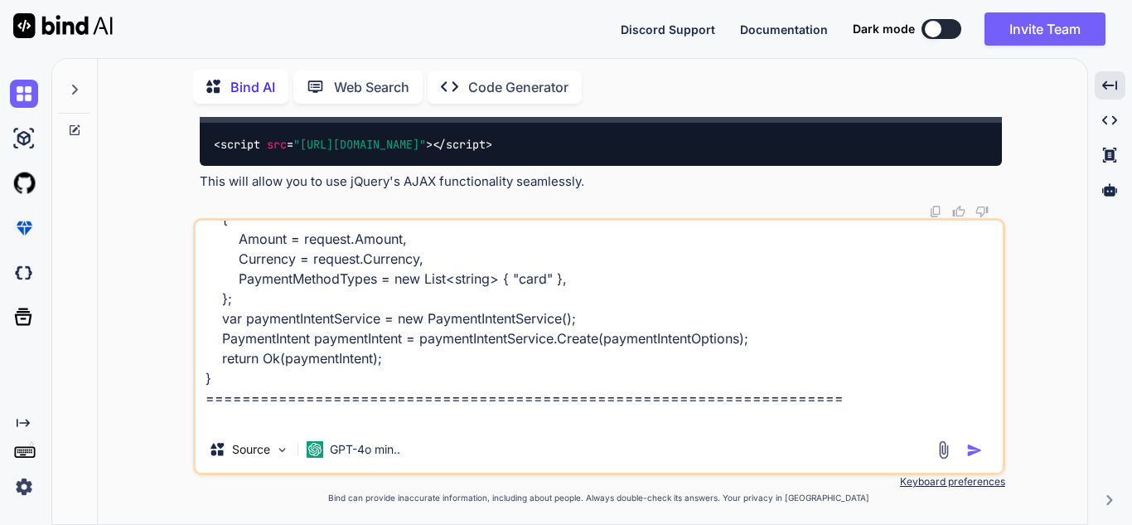
paste textarea "data: JSON.stringify({ Amount: 1099, // Example amount in cents Currency: 'usd'…"
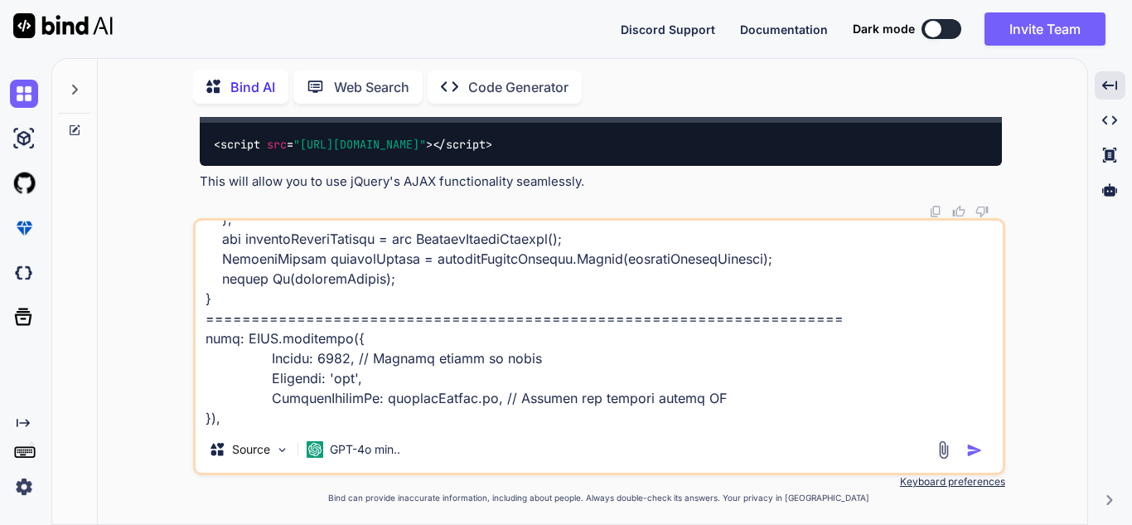
type textarea "public class PaymentIntentRequest { public long Amount { get; set; } // Amount …"
click at [973, 447] on img "button" at bounding box center [974, 450] width 17 height 17
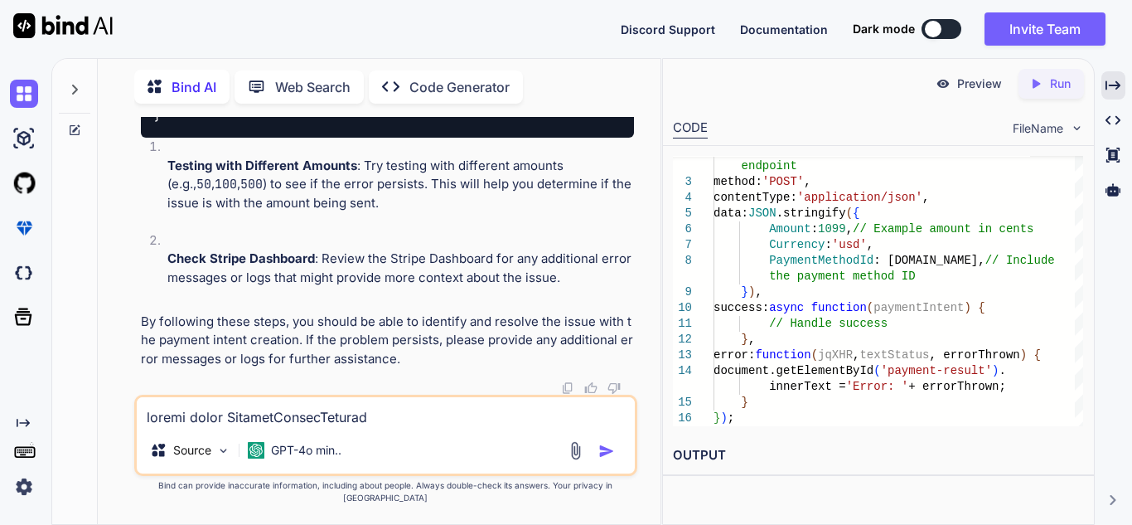
scroll to position [7841, 0]
